Goal: Task Accomplishment & Management: Manage account settings

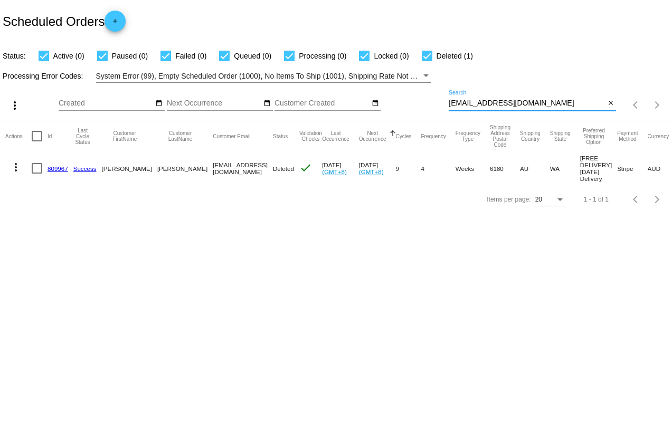
drag, startPoint x: 537, startPoint y: 99, endPoint x: 418, endPoint y: 87, distance: 119.8
click at [418, 87] on div "more_vert Aug Jan Feb Mar Apr 1" at bounding box center [336, 101] width 672 height 37
paste input "ashleydburgess"
type input "[EMAIL_ADDRESS][DOMAIN_NAME]"
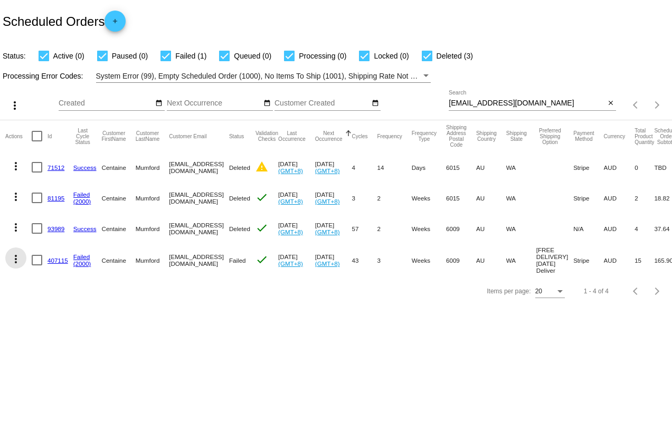
click at [16, 255] on mat-icon "more_vert" at bounding box center [15, 259] width 13 height 13
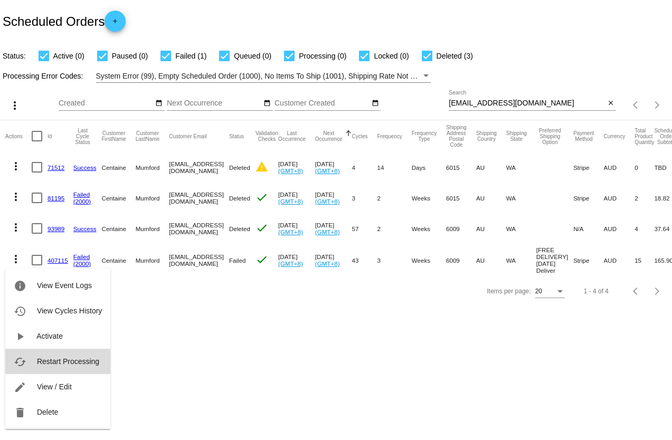
click at [83, 359] on span "Restart Processing" at bounding box center [68, 361] width 62 height 8
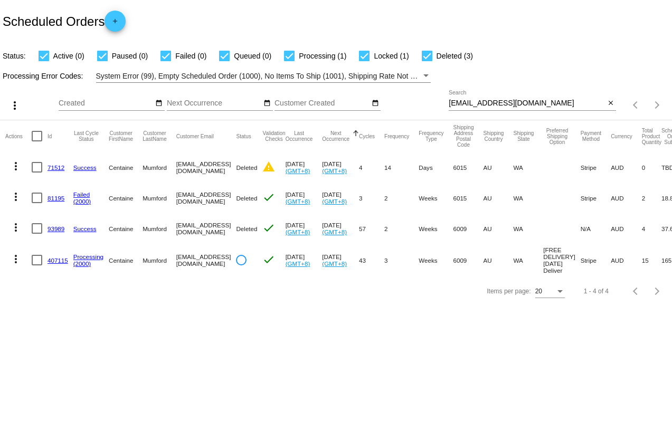
click at [17, 258] on mat-icon "more_vert" at bounding box center [15, 259] width 13 height 13
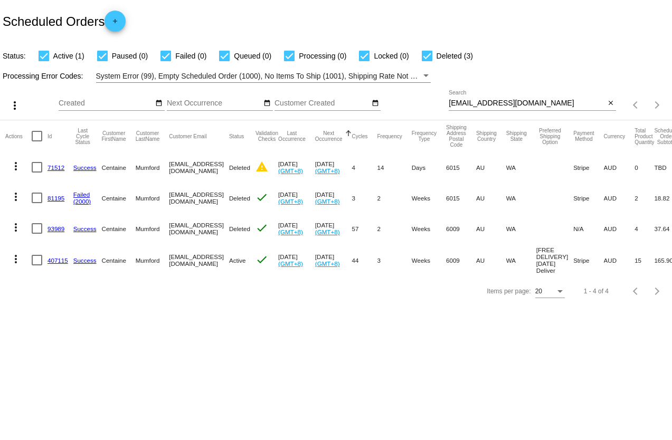
click at [16, 260] on mat-icon "more_vert" at bounding box center [15, 259] width 13 height 13
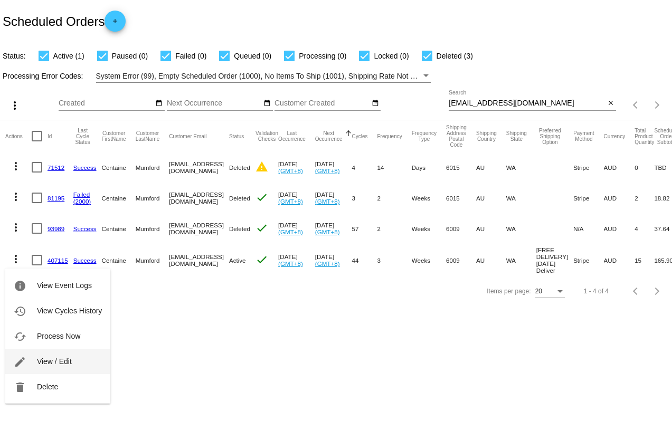
click at [37, 359] on span "View / Edit" at bounding box center [54, 361] width 35 height 8
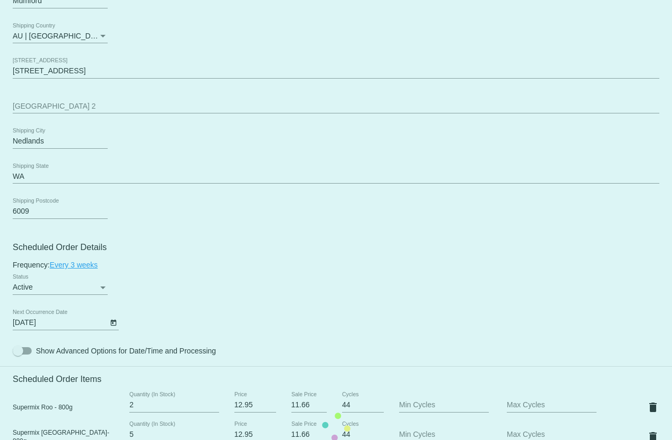
scroll to position [422, 0]
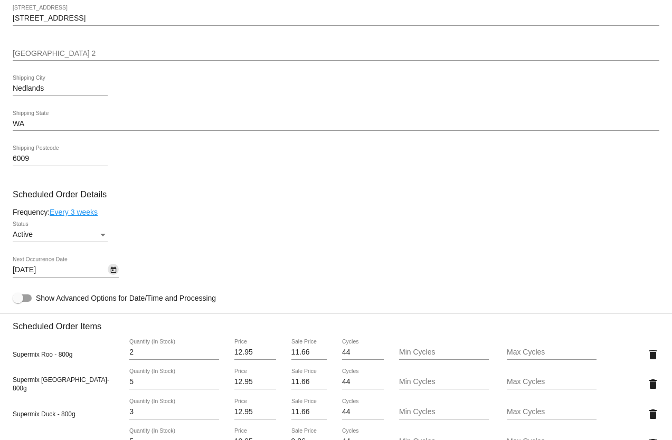
click at [112, 271] on icon "Open calendar" at bounding box center [113, 270] width 6 height 6
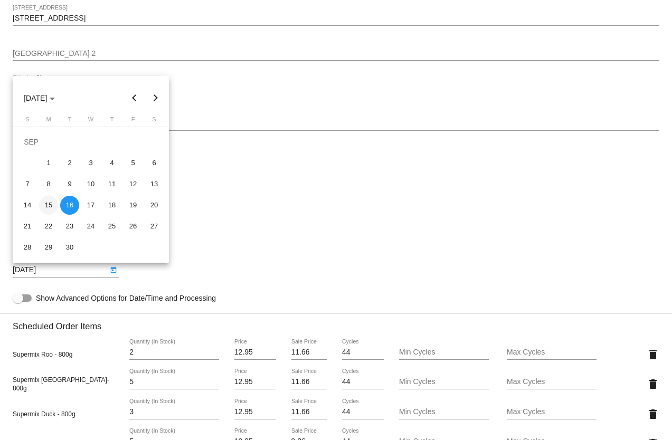
click at [50, 206] on div "15" at bounding box center [48, 205] width 19 height 19
type input "[DATE]"
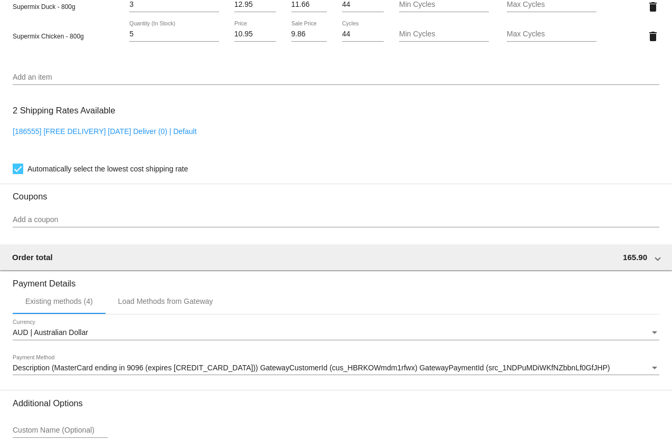
scroll to position [930, 0]
